Goal: Transaction & Acquisition: Purchase product/service

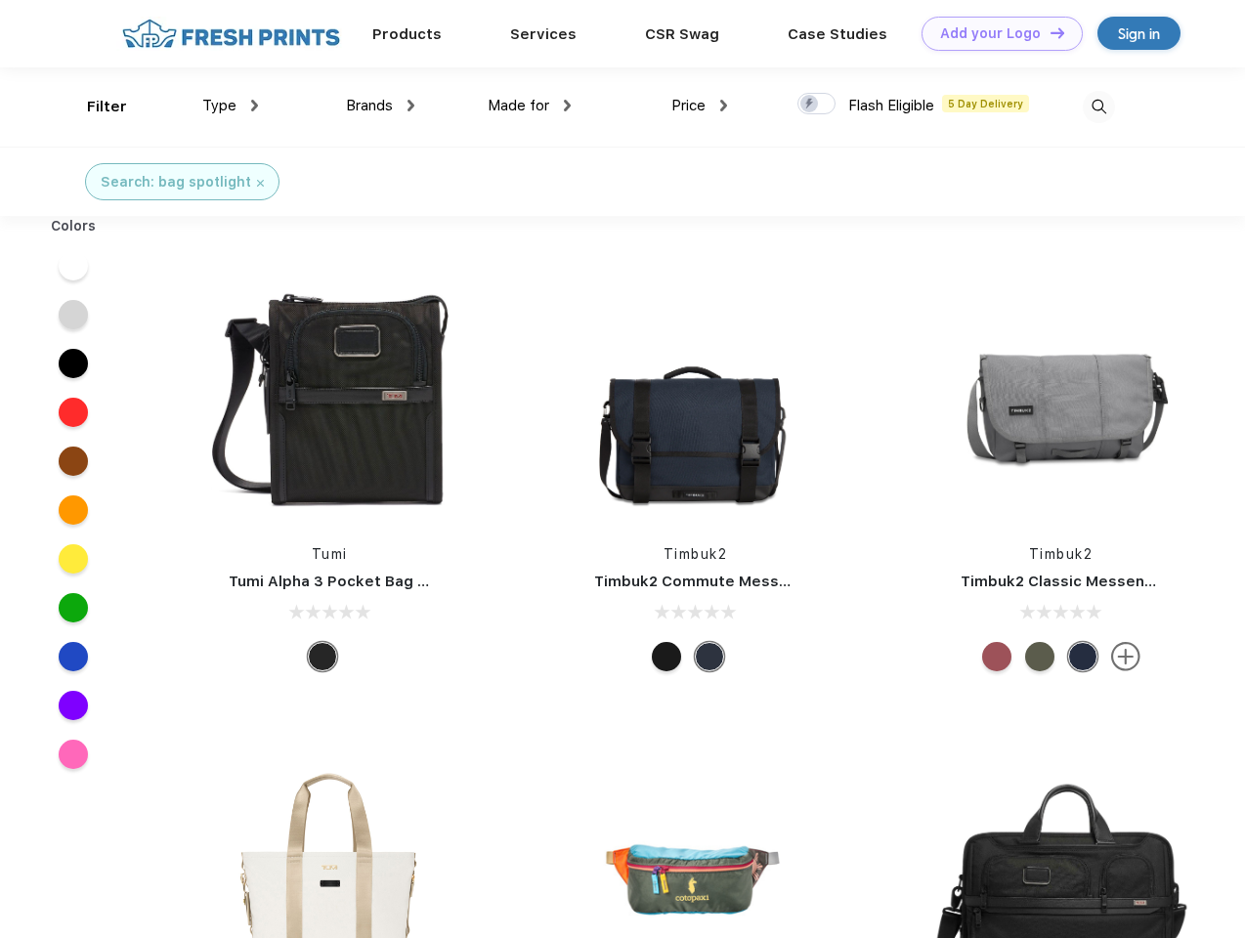
scroll to position [1, 0]
click at [994, 33] on link "Add your Logo Design Tool" at bounding box center [1001, 34] width 161 height 34
click at [0, 0] on div "Design Tool" at bounding box center [0, 0] width 0 height 0
click at [1048, 32] on link "Add your Logo Design Tool" at bounding box center [1001, 34] width 161 height 34
click at [94, 106] on div "Filter" at bounding box center [107, 107] width 40 height 22
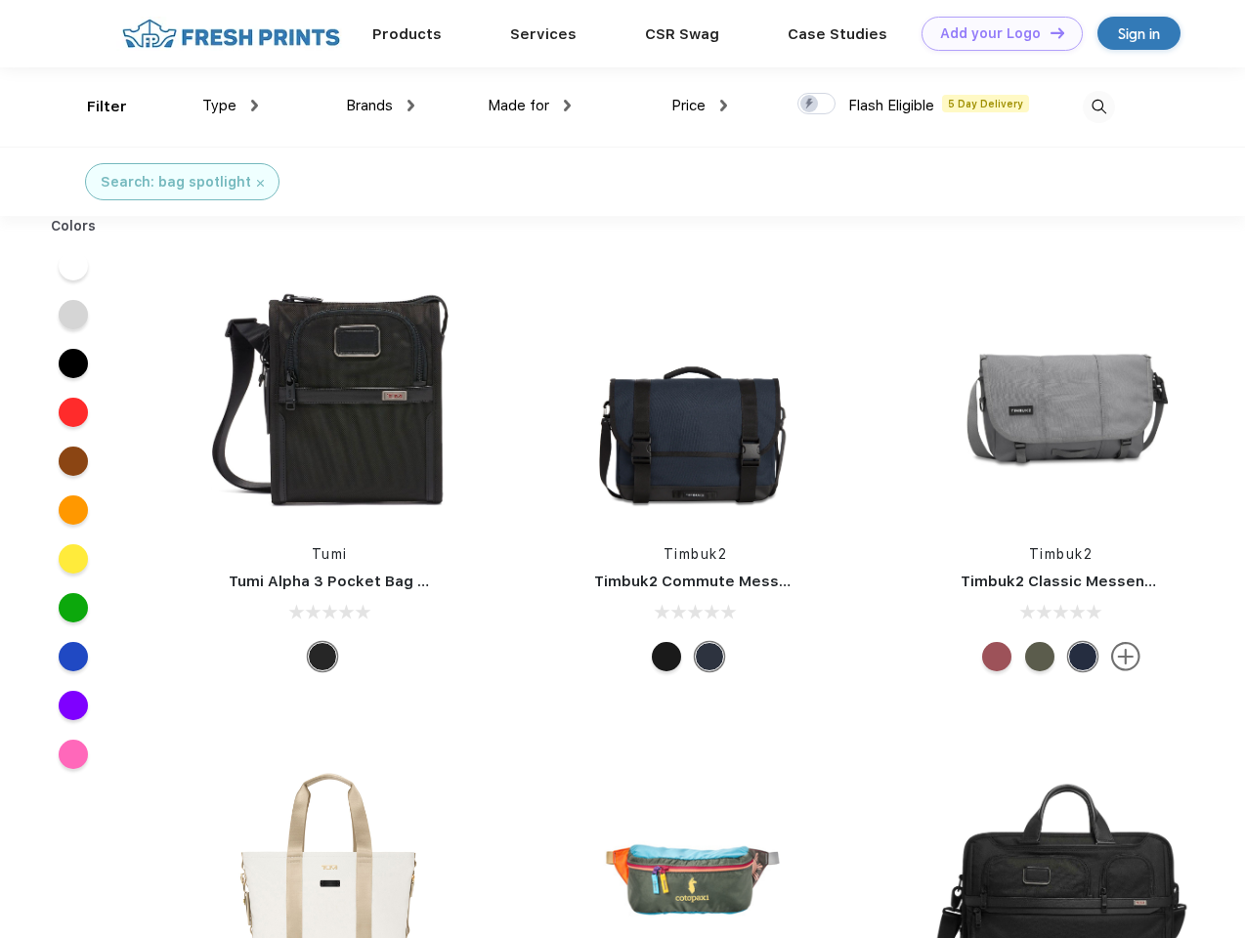
click at [231, 106] on span "Type" at bounding box center [219, 106] width 34 height 18
click at [380, 106] on span "Brands" at bounding box center [369, 106] width 47 height 18
click at [529, 106] on span "Made for" at bounding box center [518, 106] width 62 height 18
click at [699, 106] on span "Price" at bounding box center [688, 106] width 34 height 18
click at [817, 105] on div at bounding box center [816, 103] width 38 height 21
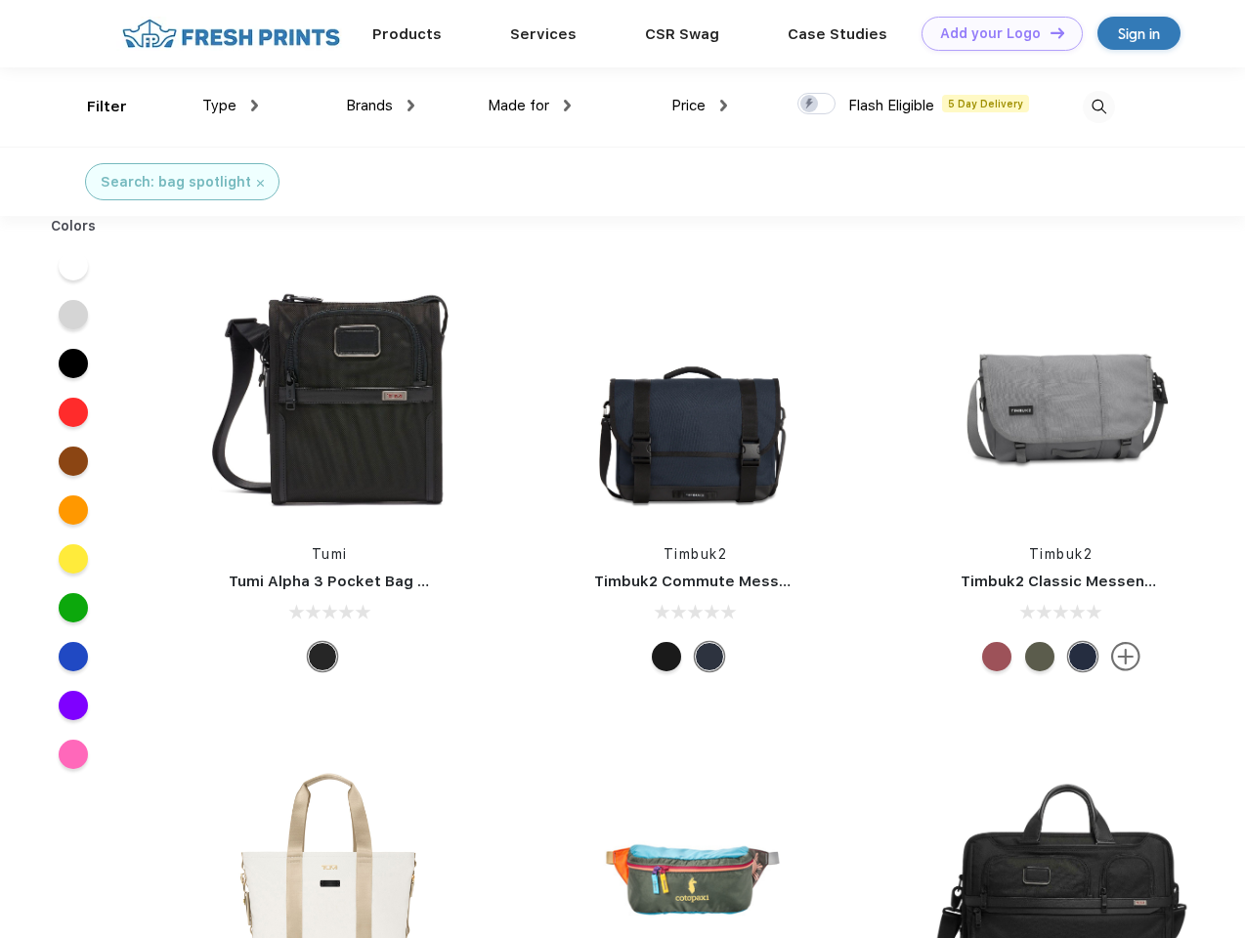
click at [810, 105] on input "checkbox" at bounding box center [803, 98] width 13 height 13
click at [1098, 106] on img at bounding box center [1098, 107] width 32 height 32
